Goal: Book appointment/travel/reservation

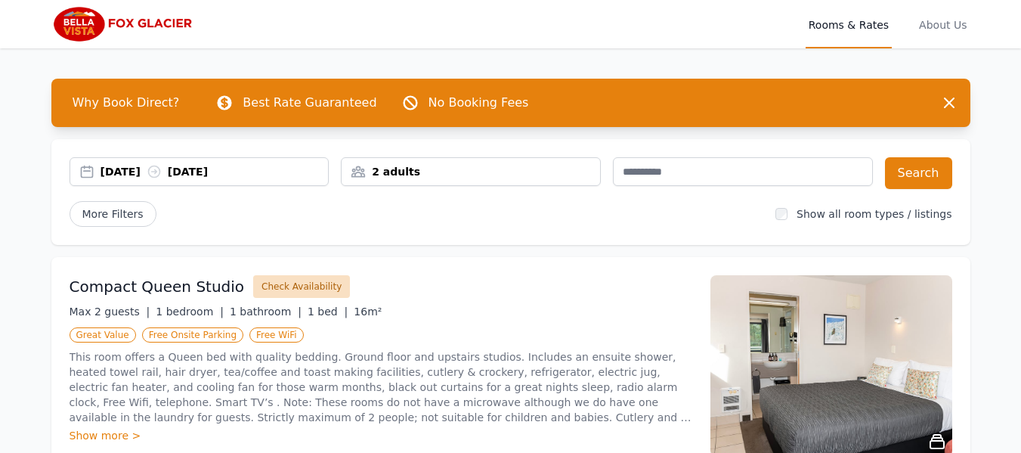
click at [277, 287] on button "Check Availability" at bounding box center [301, 286] width 97 height 23
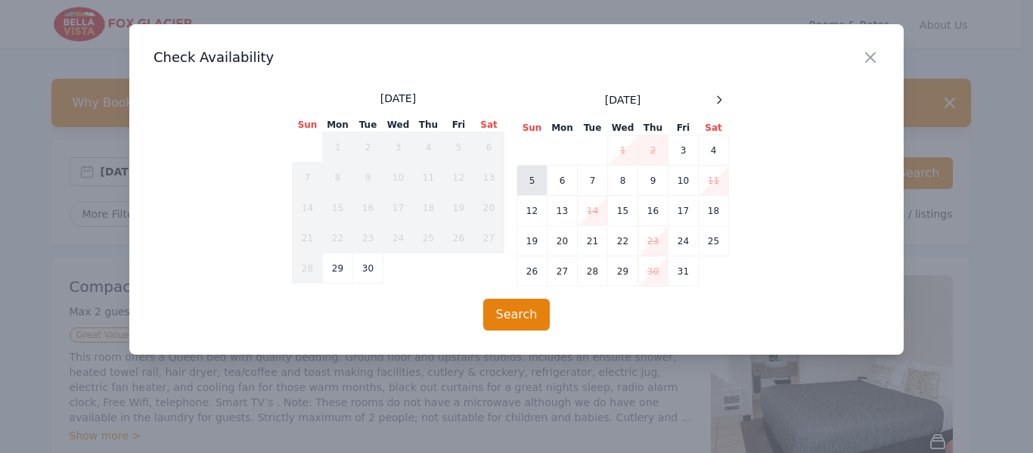
click at [540, 187] on td "5" at bounding box center [532, 181] width 30 height 30
click at [557, 188] on td "6" at bounding box center [562, 181] width 30 height 30
click at [720, 102] on icon at bounding box center [720, 99] width 4 height 7
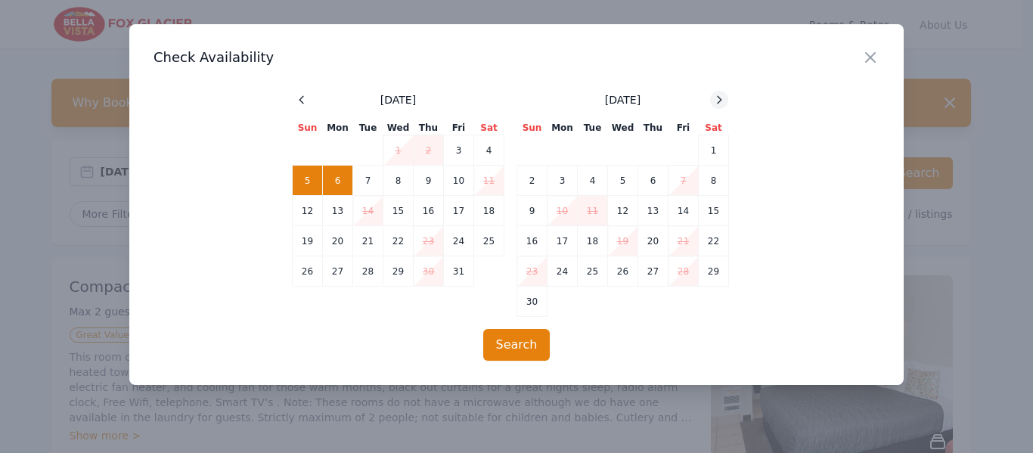
click at [720, 102] on icon at bounding box center [720, 99] width 4 height 7
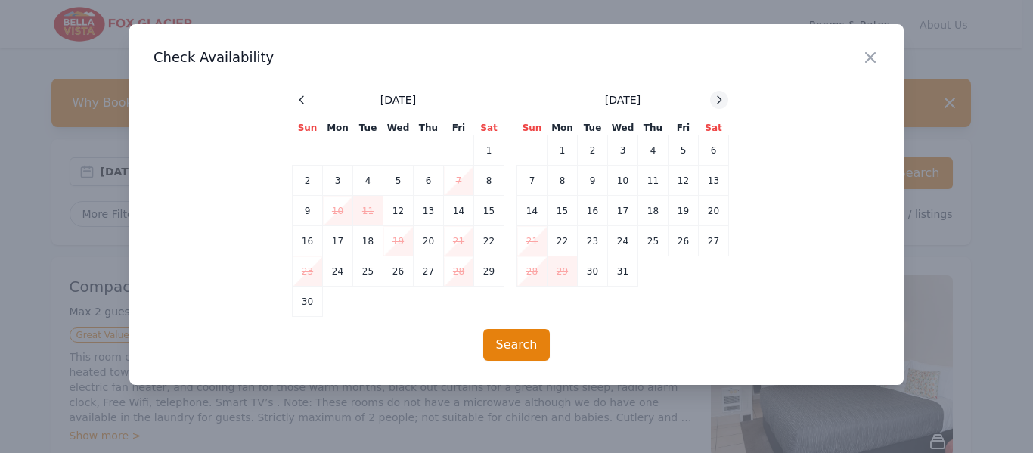
click at [721, 102] on icon at bounding box center [719, 100] width 12 height 12
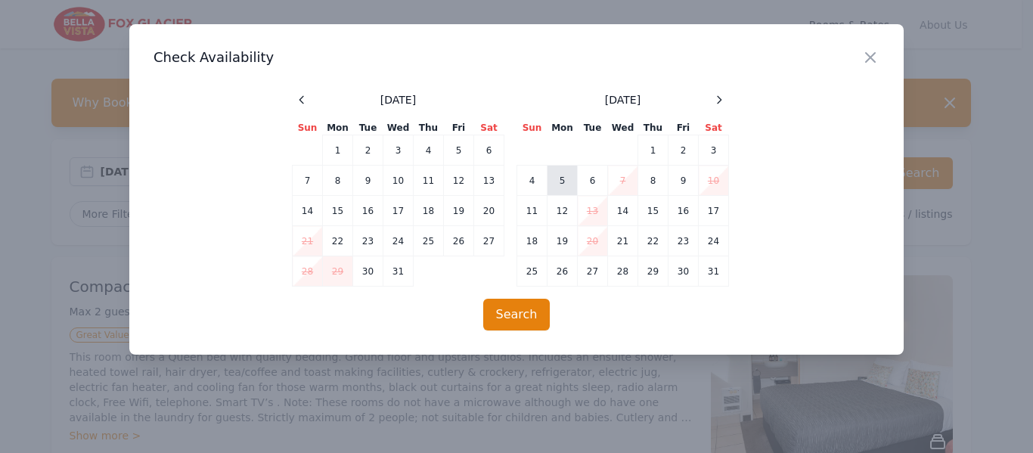
click at [557, 191] on td "5" at bounding box center [562, 181] width 30 height 30
click at [590, 188] on td "6" at bounding box center [593, 181] width 30 height 30
click at [520, 321] on button "Search" at bounding box center [516, 315] width 67 height 32
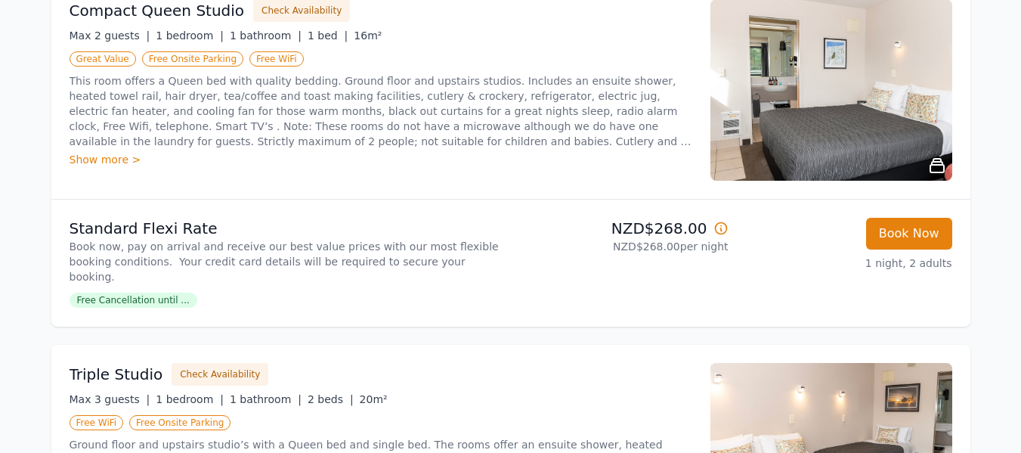
scroll to position [302, 0]
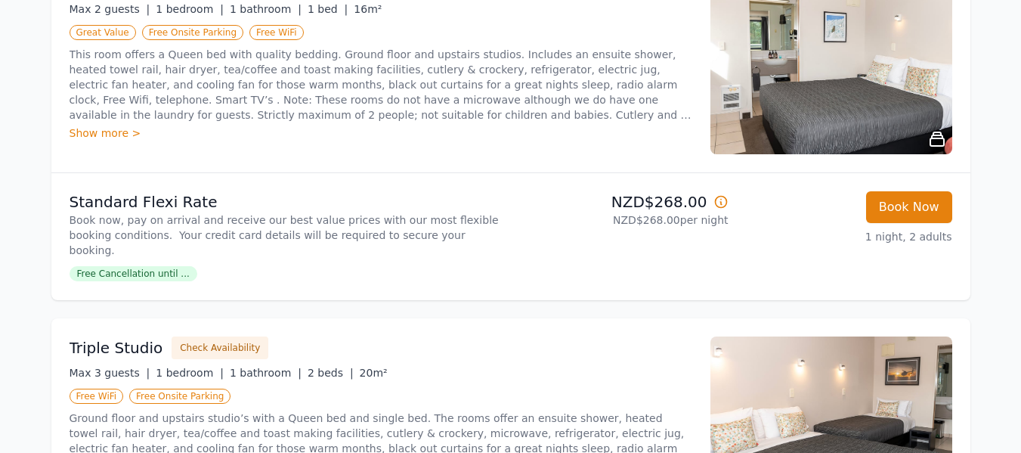
click at [153, 266] on span "Free Cancellation until ..." at bounding box center [134, 273] width 128 height 15
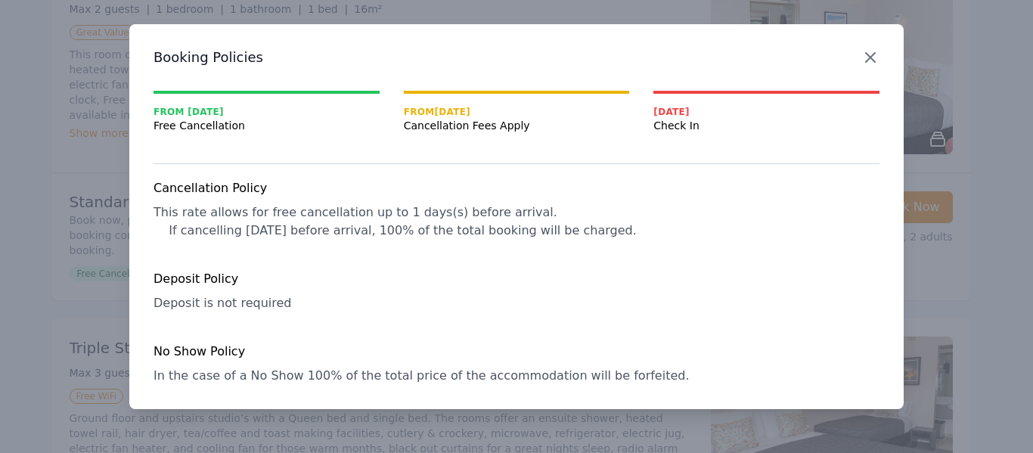
click at [871, 60] on icon "button" at bounding box center [870, 57] width 18 height 18
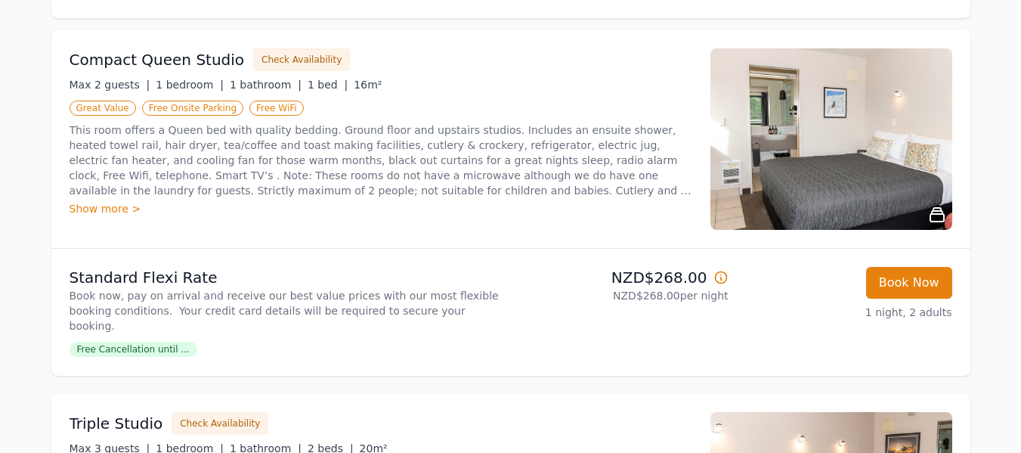
scroll to position [0, 0]
